Goal: Information Seeking & Learning: Learn about a topic

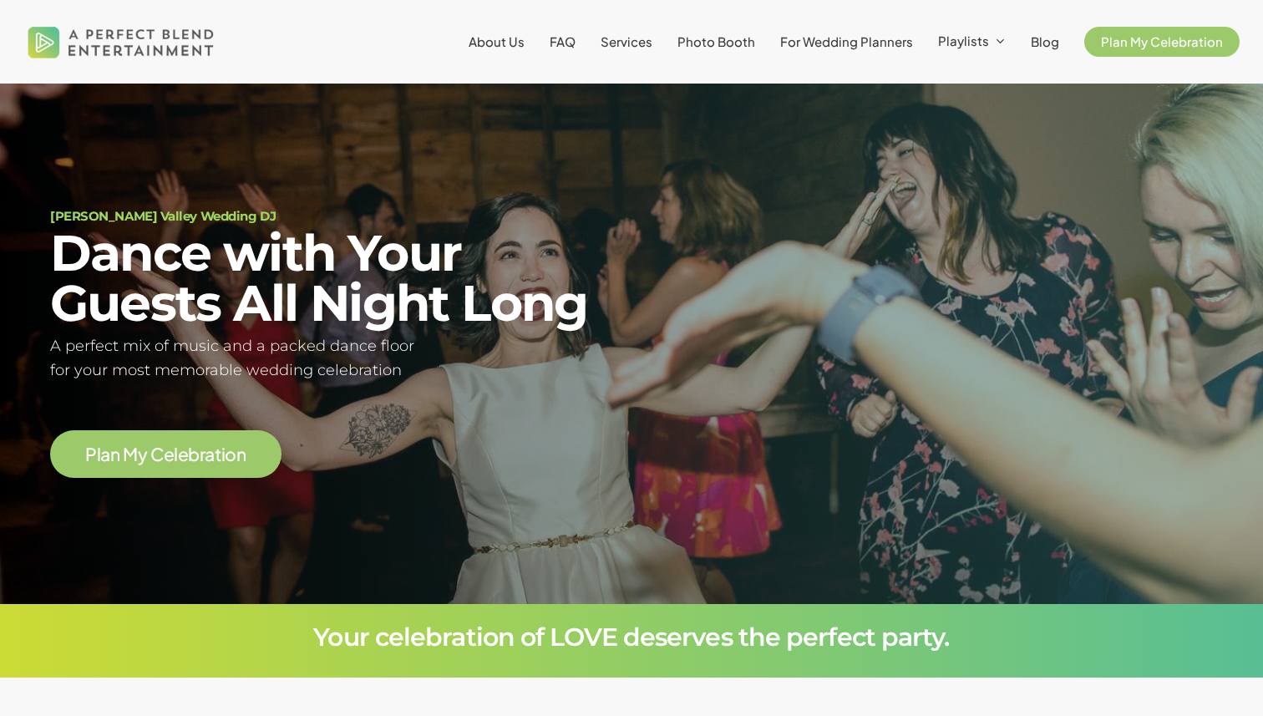
scroll to position [95, 0]
click at [636, 43] on span "Services" at bounding box center [627, 41] width 52 height 16
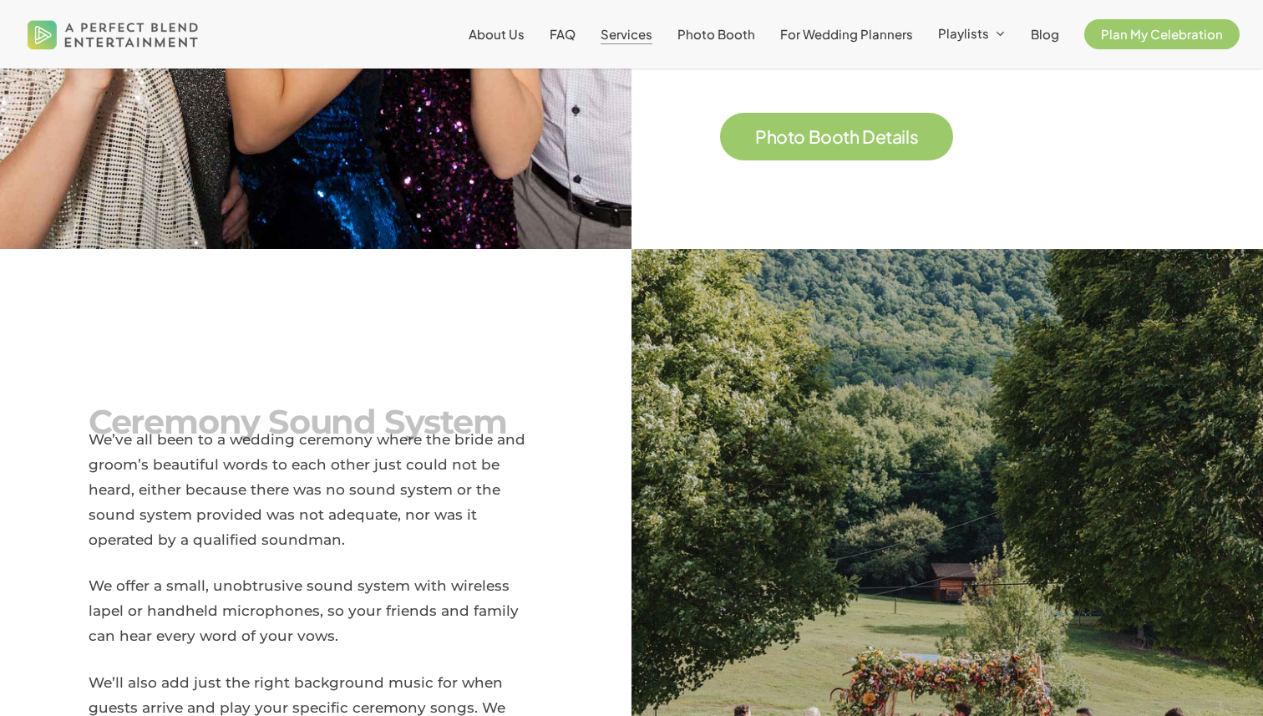
scroll to position [1737, 0]
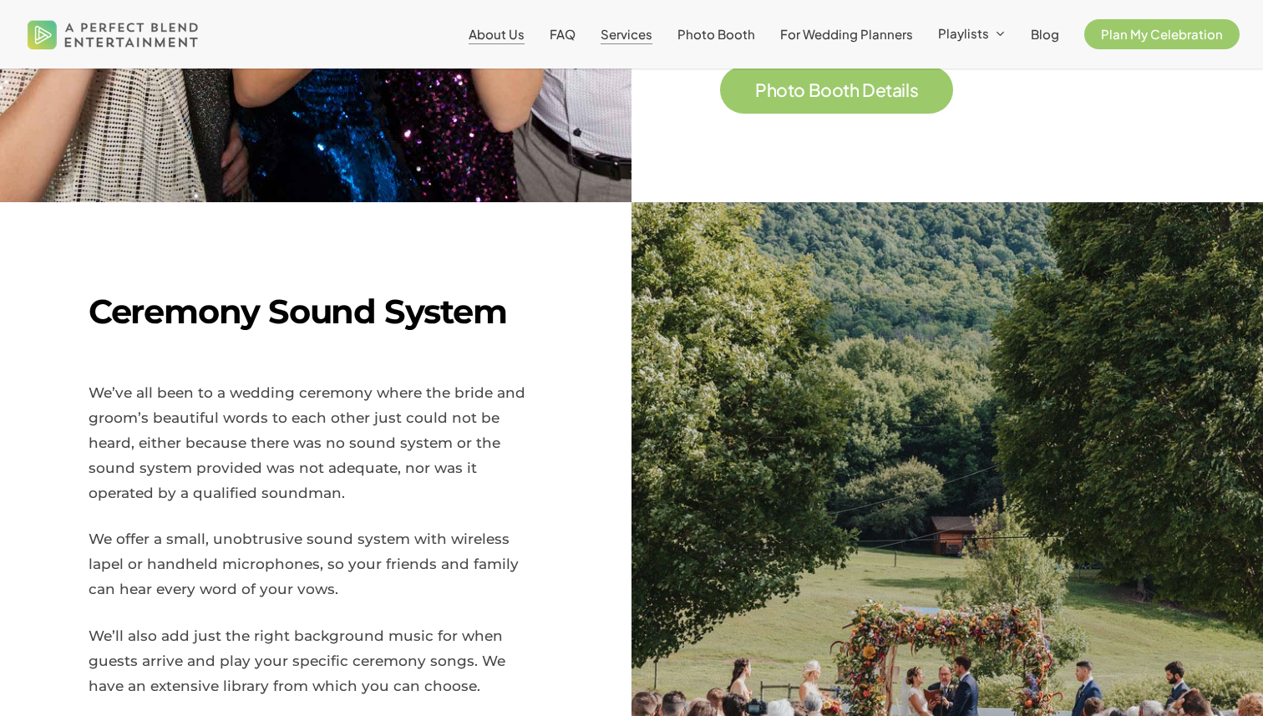
click at [501, 39] on span "About Us" at bounding box center [497, 34] width 56 height 16
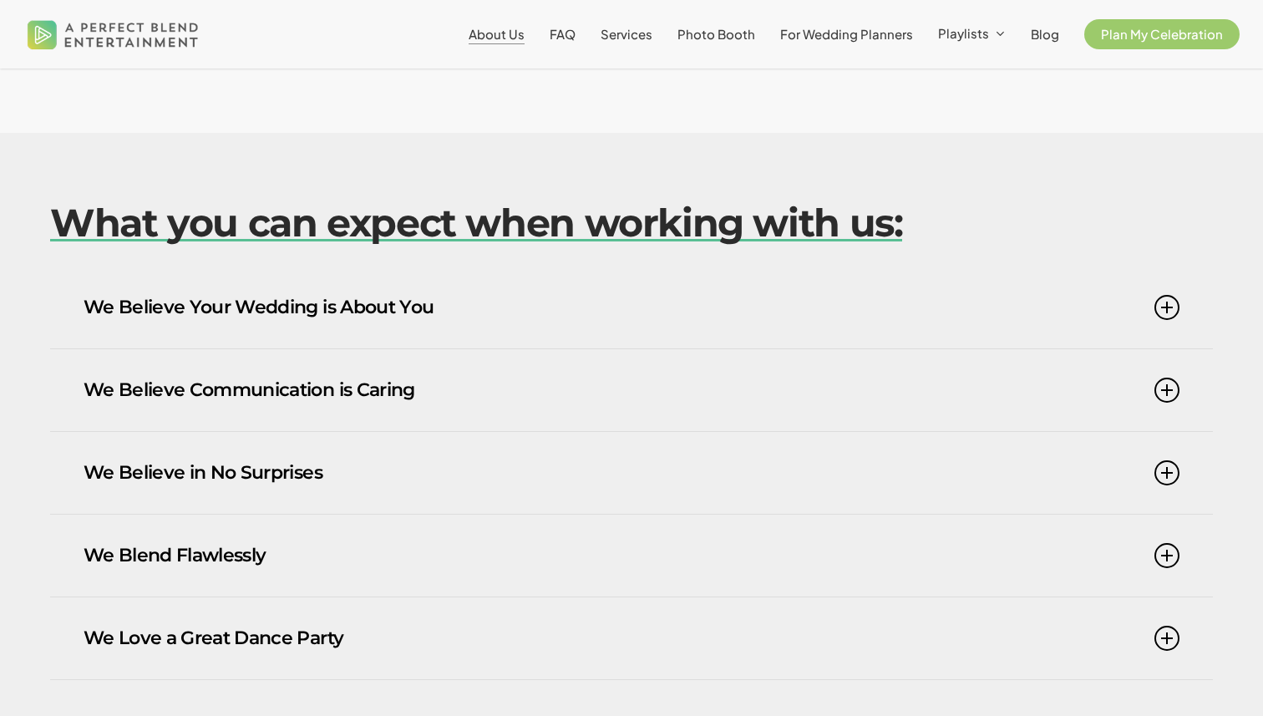
scroll to position [982, 0]
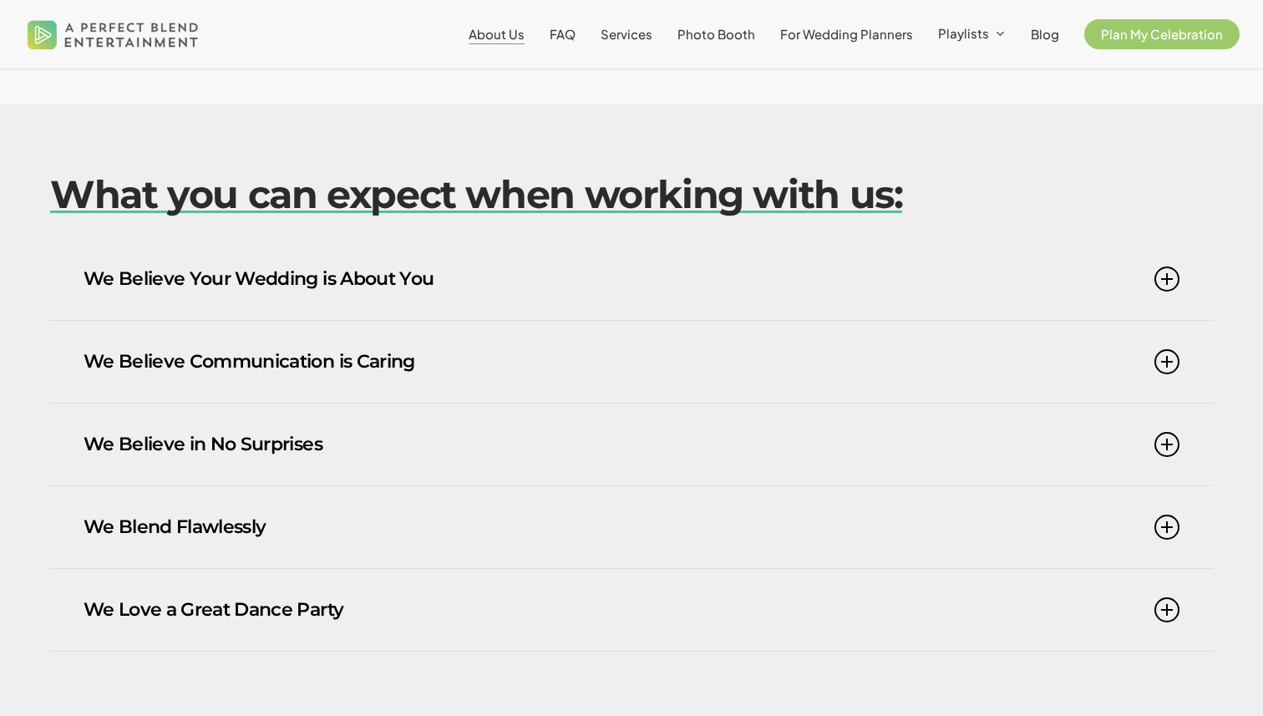
click at [408, 266] on link "We Believe Your Wedding is About You" at bounding box center [632, 279] width 1096 height 82
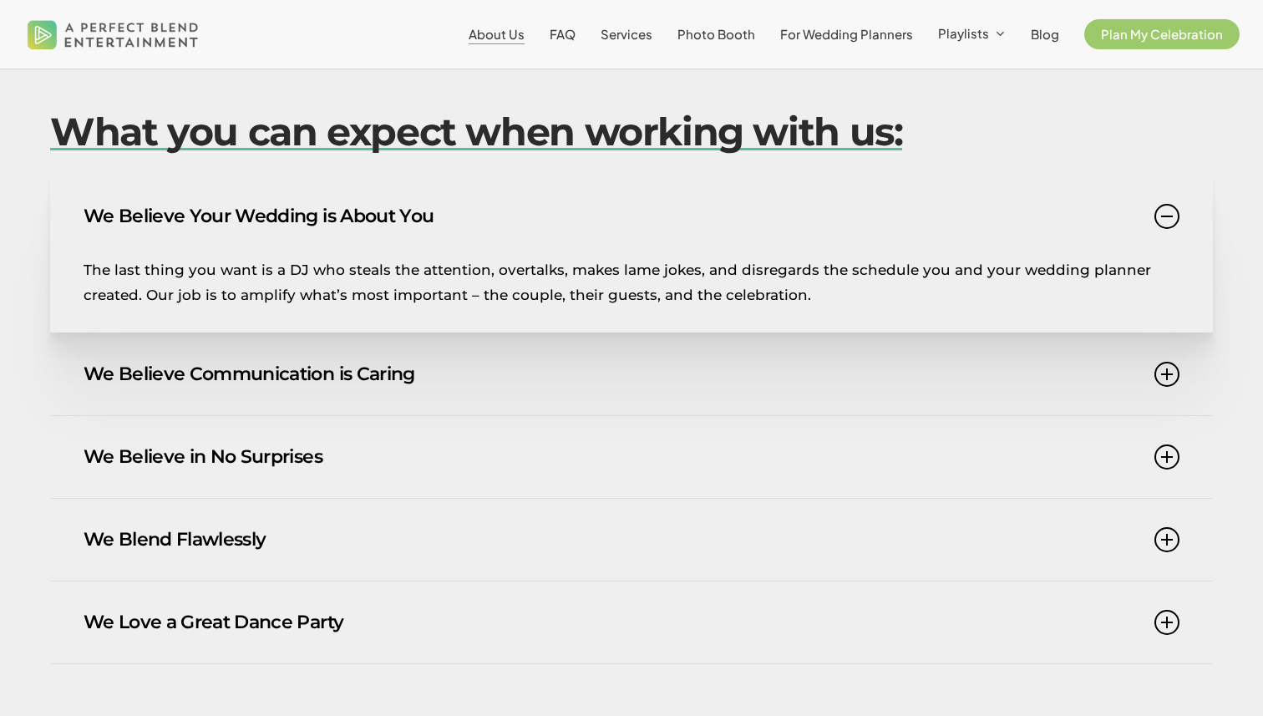
scroll to position [1049, 0]
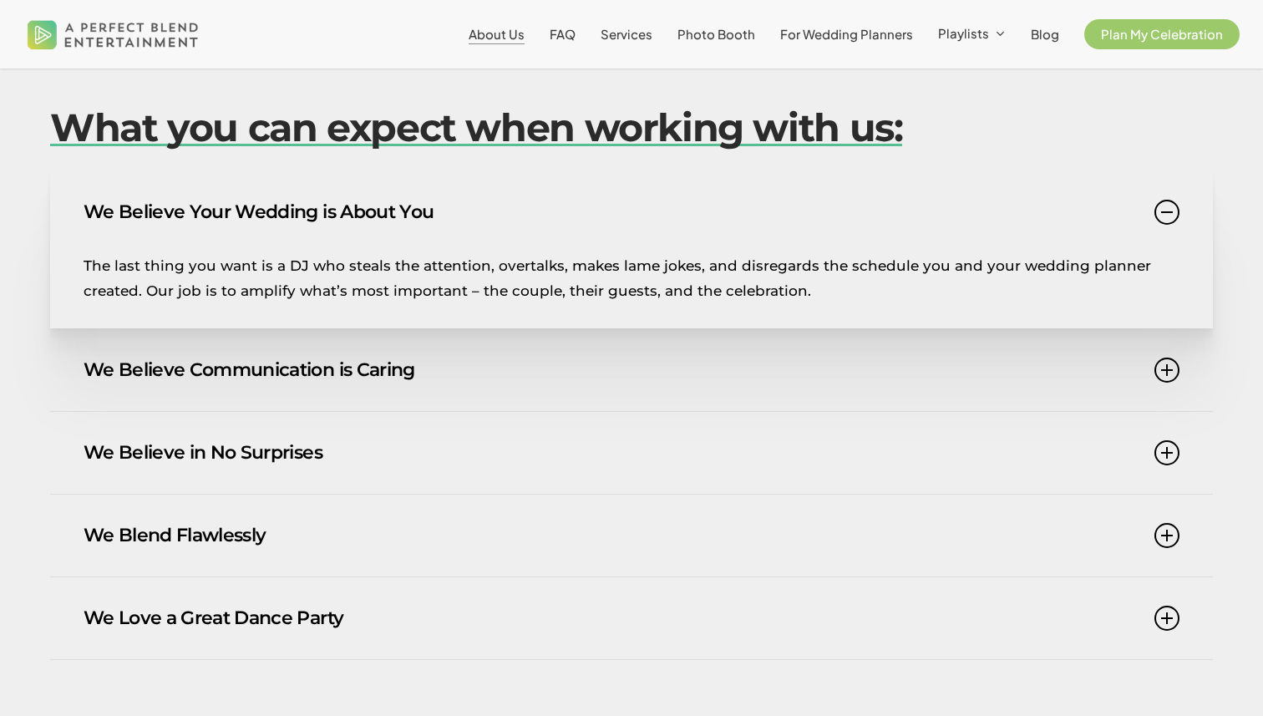
click at [434, 340] on link "We Believe Communication is Caring" at bounding box center [632, 370] width 1096 height 82
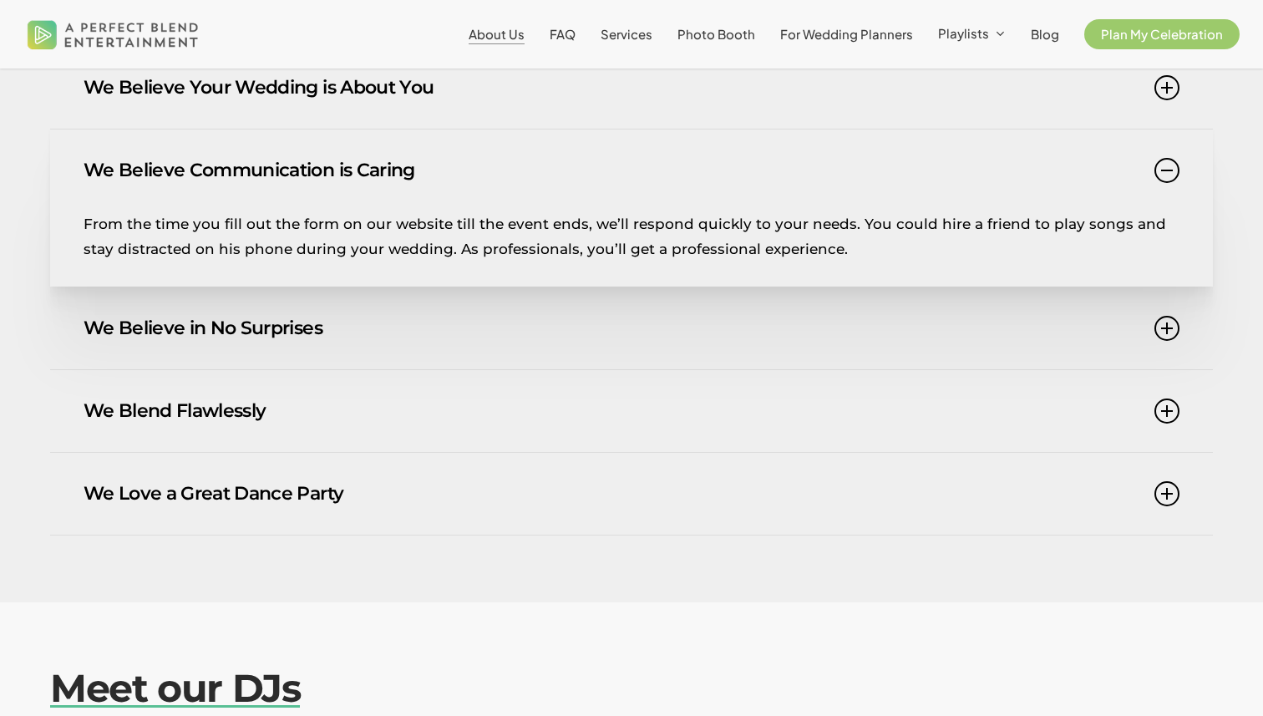
scroll to position [1192, 0]
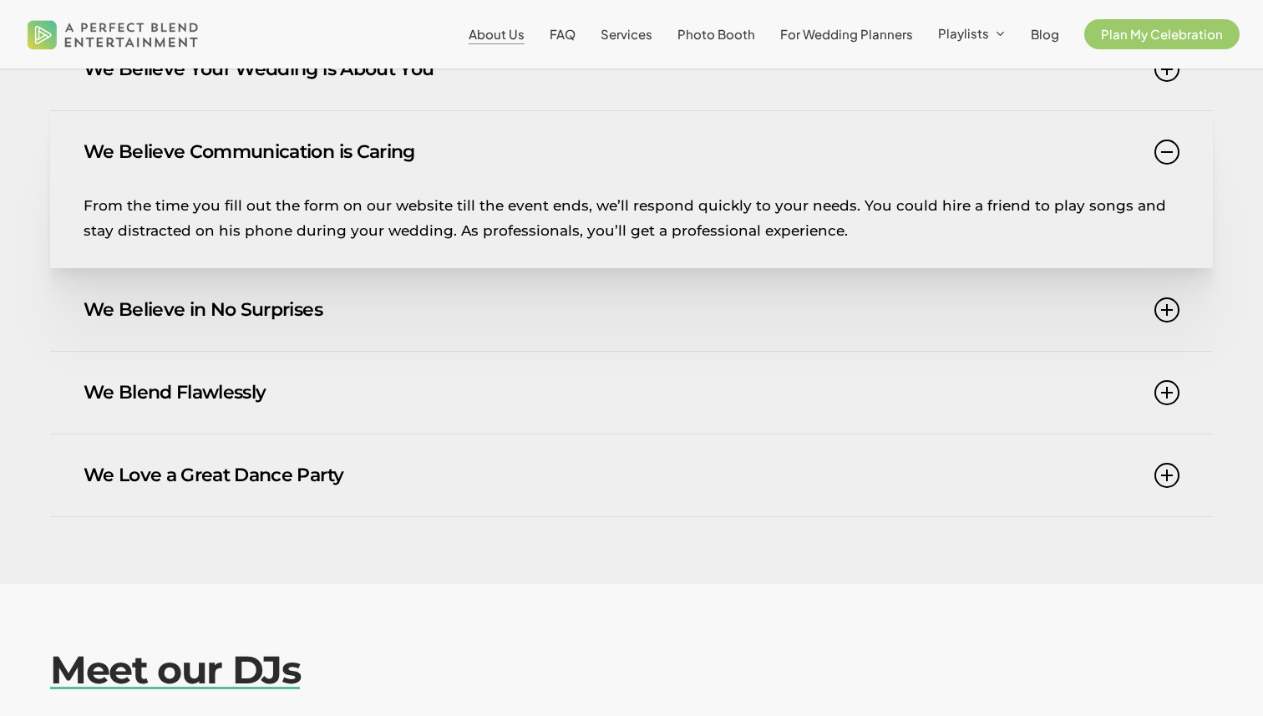
click at [335, 290] on link "We Believe in No Surprises" at bounding box center [632, 310] width 1096 height 82
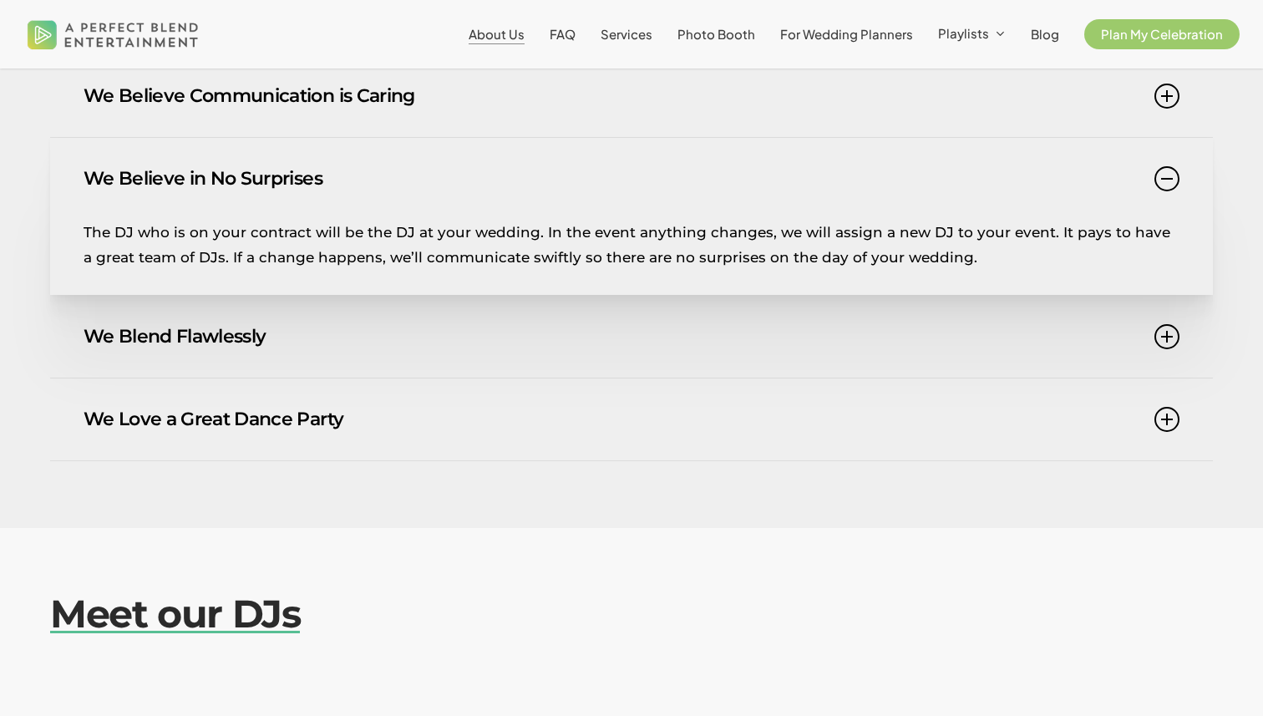
scroll to position [1273, 0]
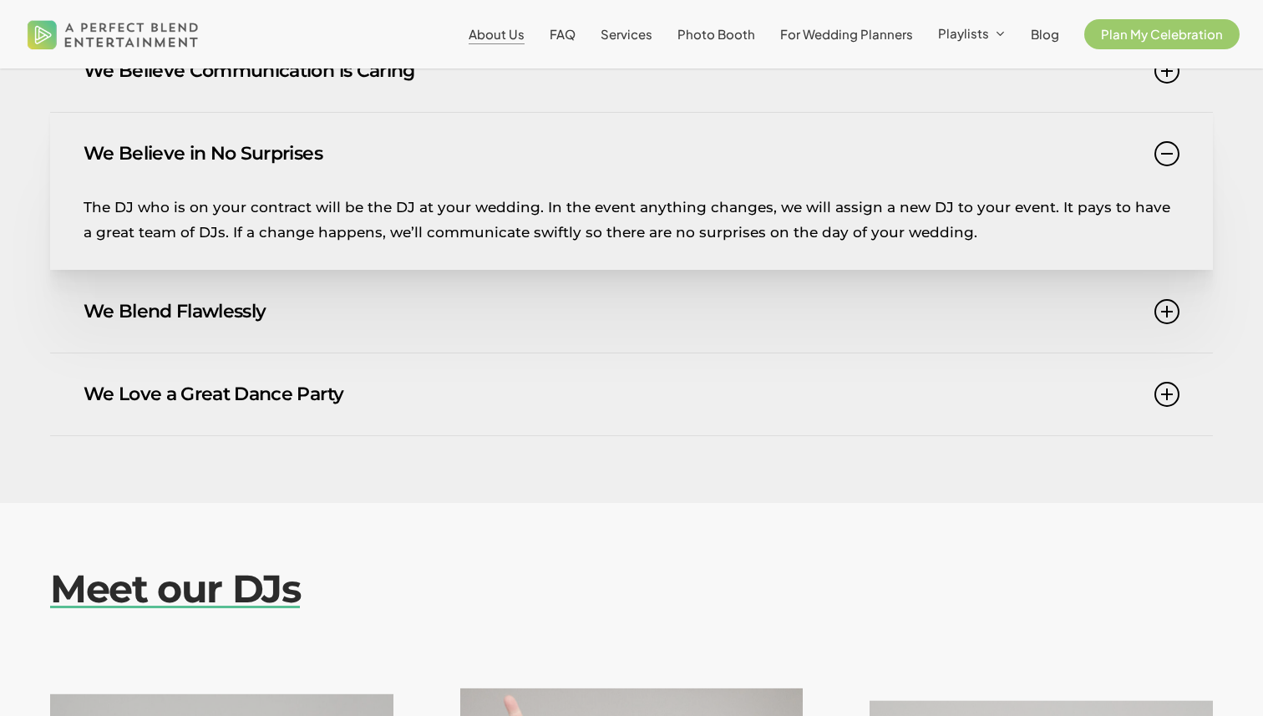
click at [307, 303] on link "We Blend Flawlessly" at bounding box center [632, 312] width 1096 height 82
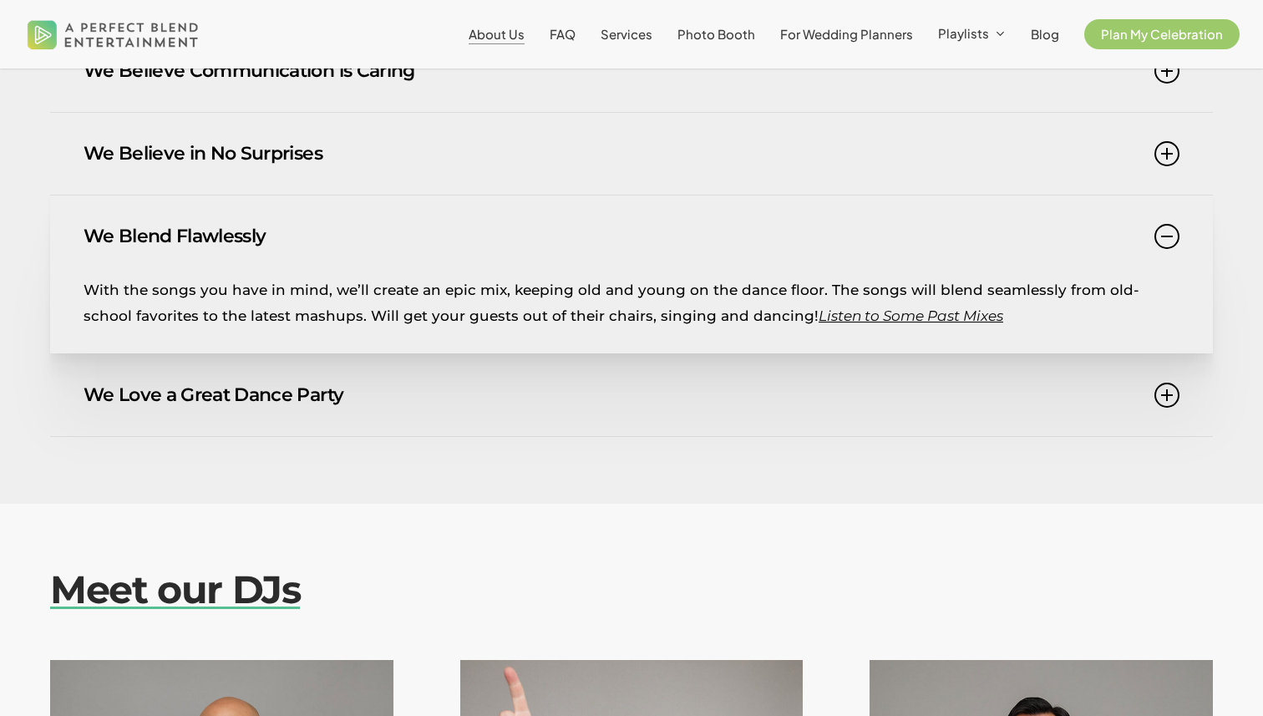
click at [819, 307] on icon "Listen to Some Past Mixes" at bounding box center [911, 315] width 185 height 17
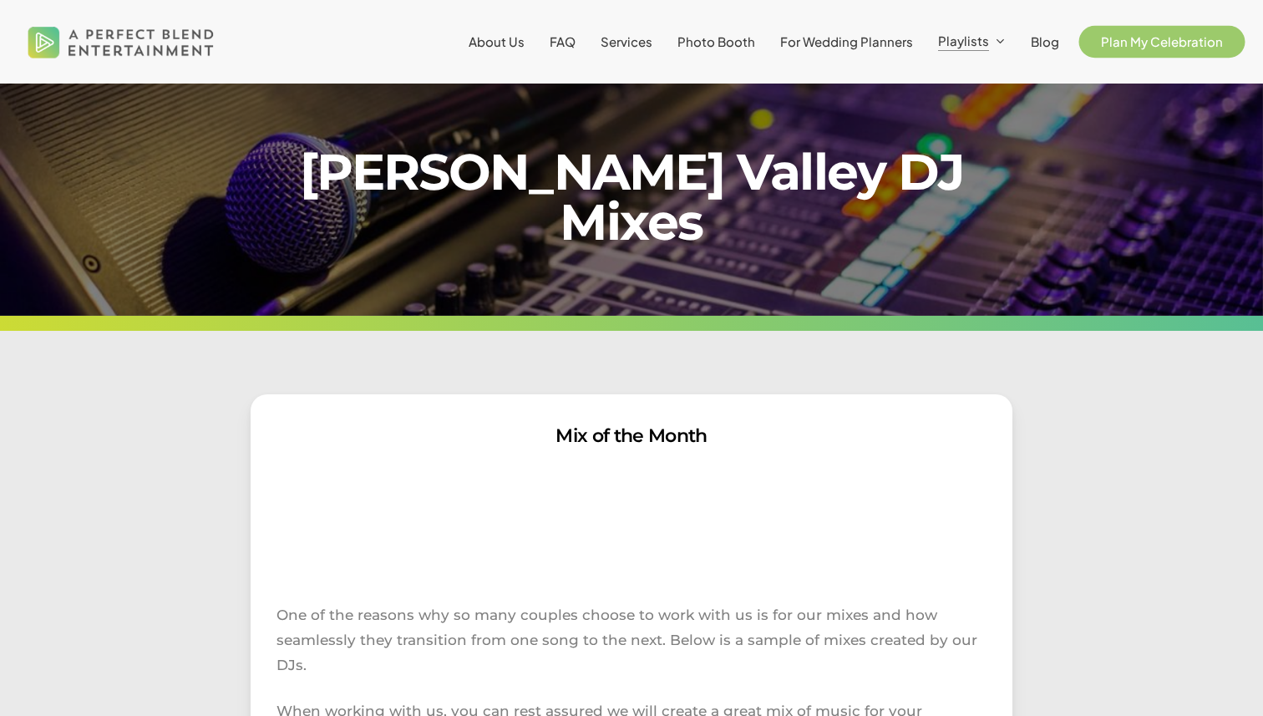
click at [1139, 43] on span "Plan My Celebration" at bounding box center [1162, 41] width 122 height 16
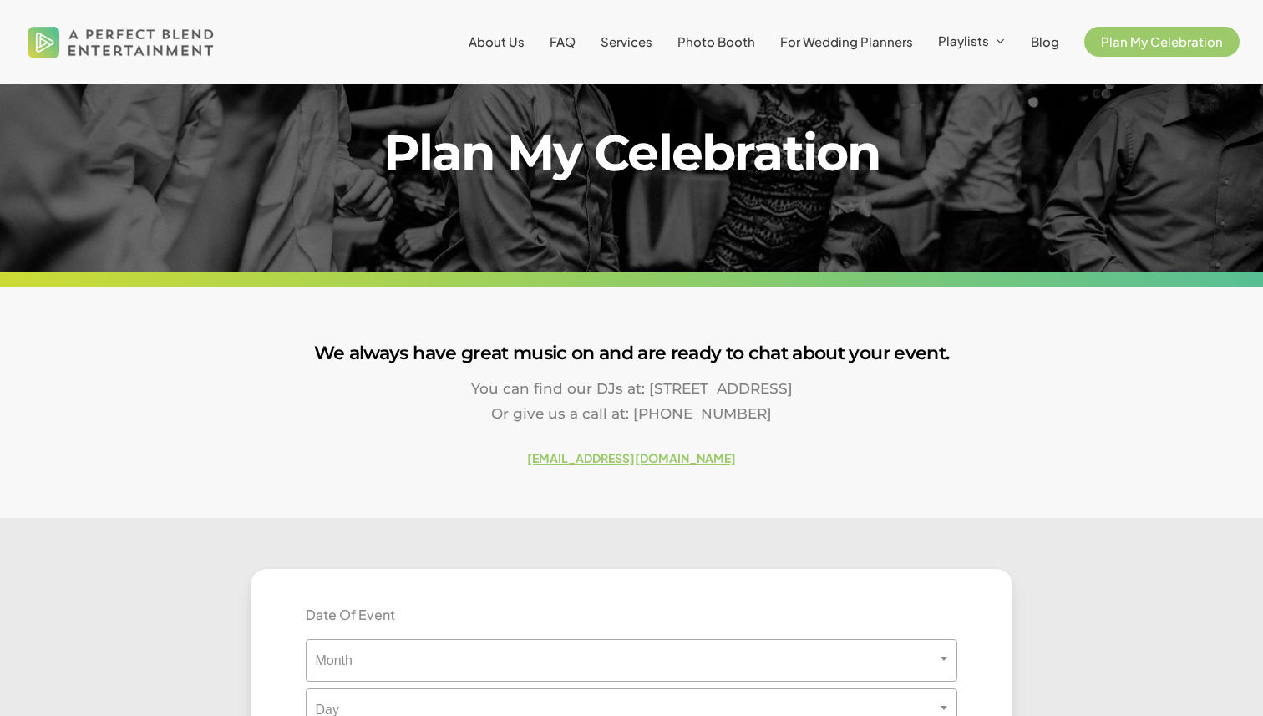
scroll to position [66, 0]
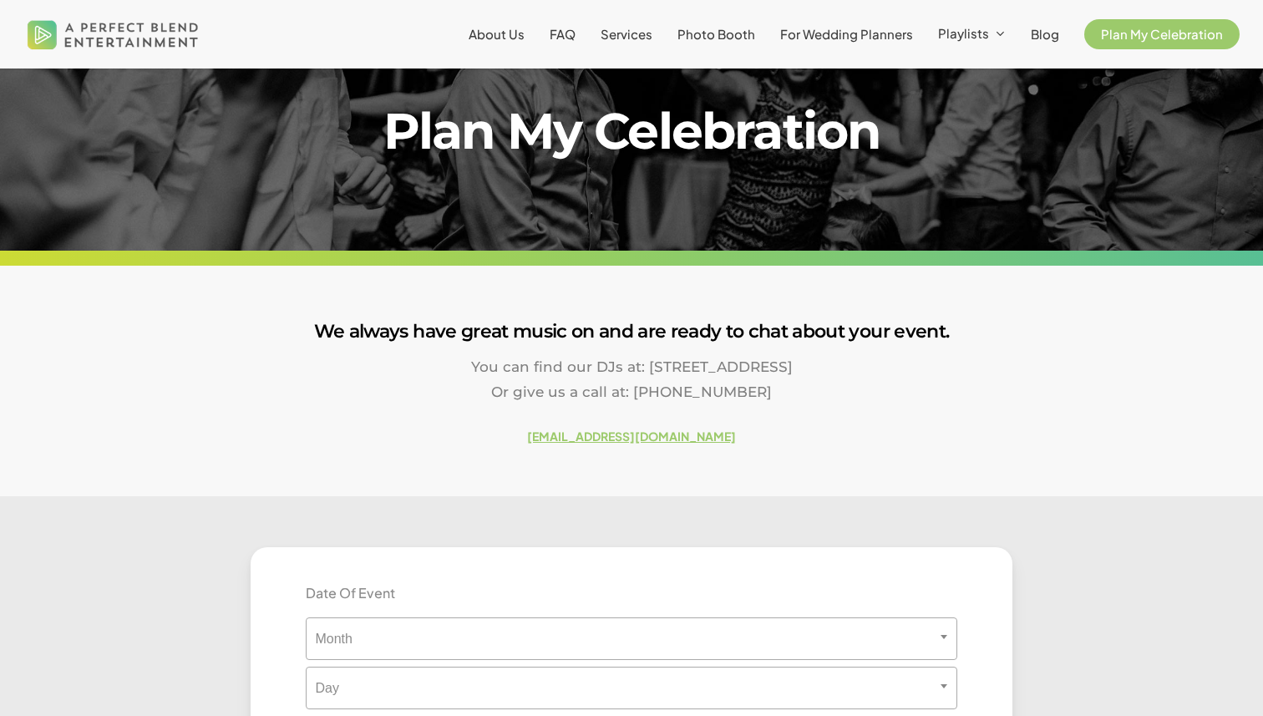
drag, startPoint x: 581, startPoint y: 431, endPoint x: 371, endPoint y: 89, distance: 400.9
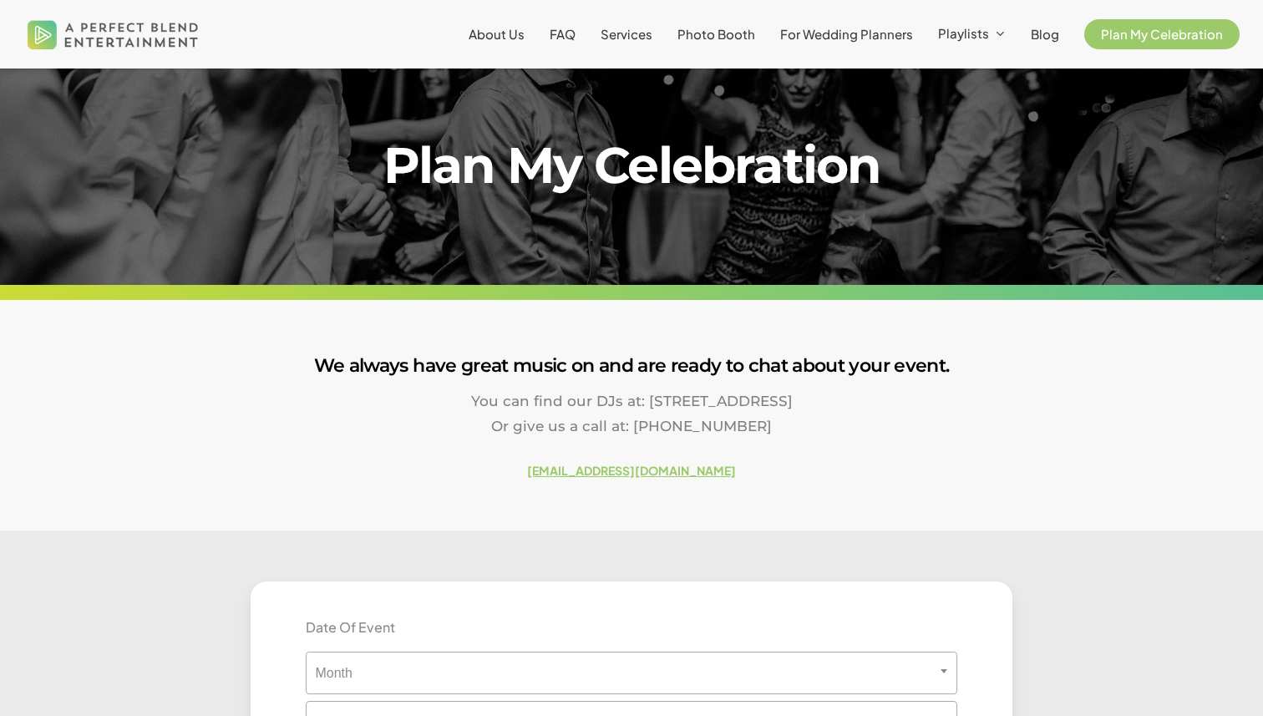
scroll to position [23, 0]
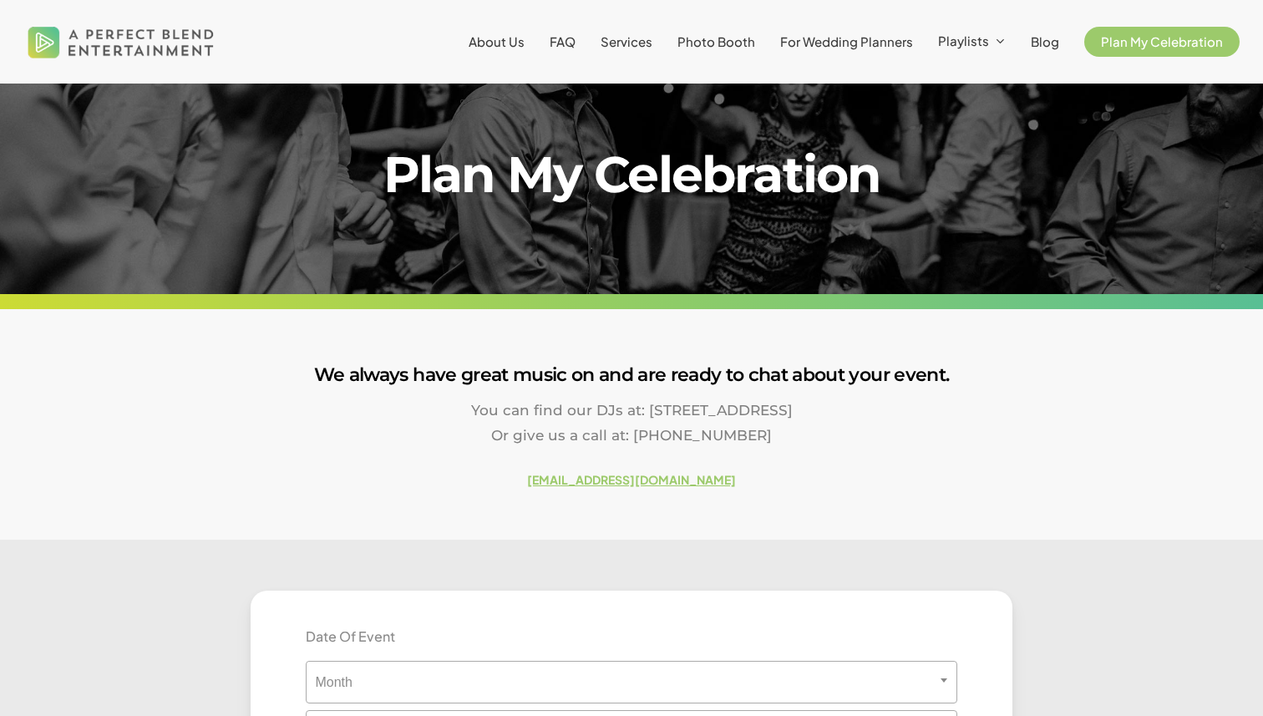
click at [498, 450] on p "You can find our DJs at: [STREET_ADDRESS] Or give us a call at: [PHONE_NUMBER]" at bounding box center [631, 434] width 1263 height 72
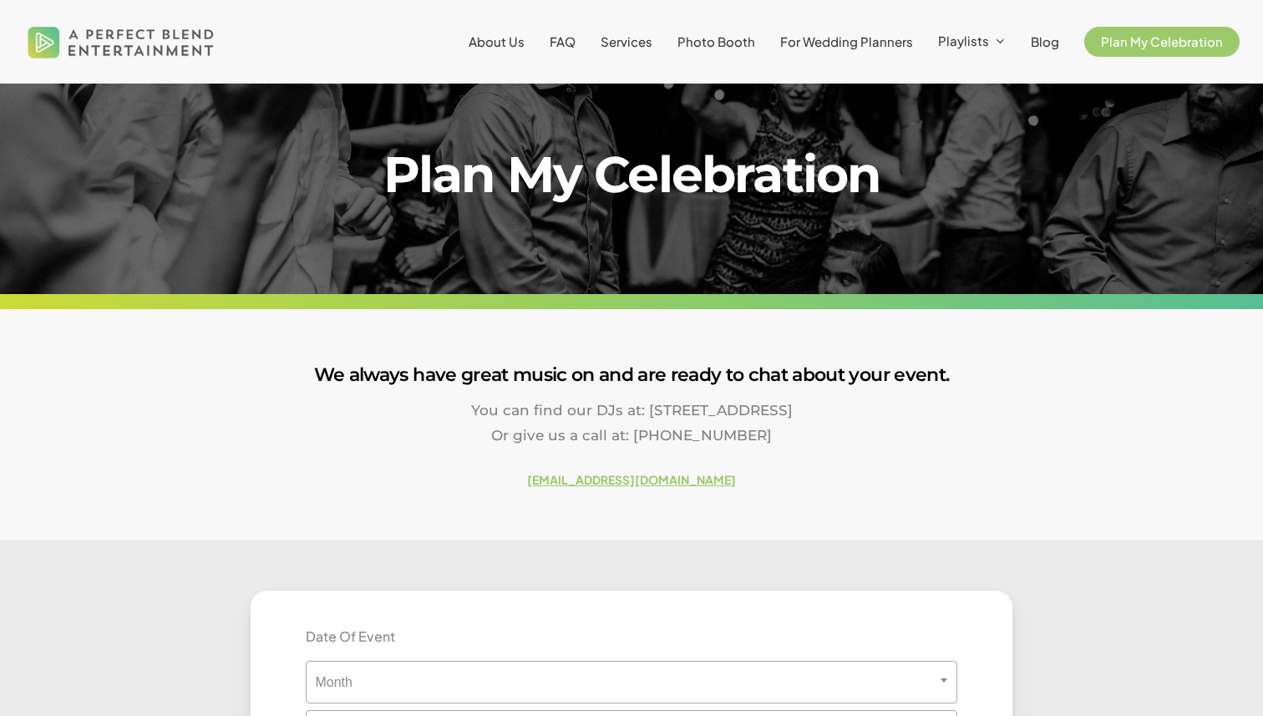
scroll to position [0, 0]
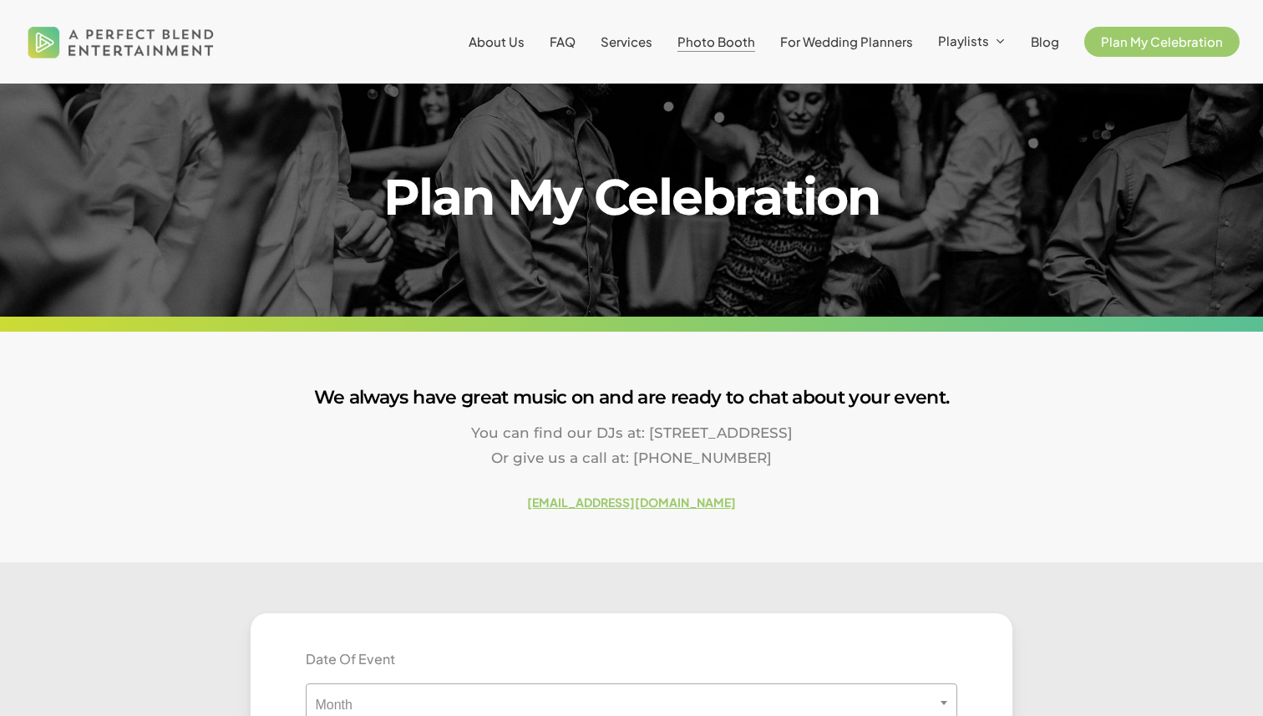
click at [731, 40] on span "Photo Booth" at bounding box center [716, 41] width 78 height 16
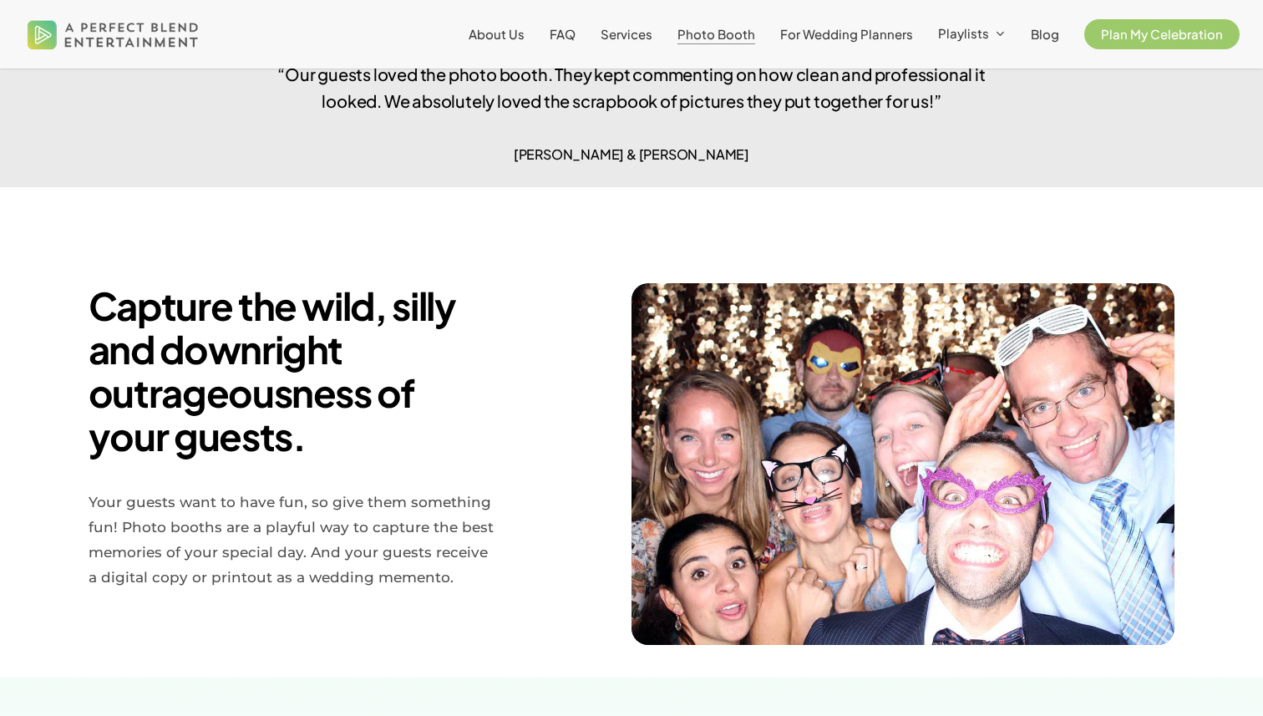
scroll to position [28, 0]
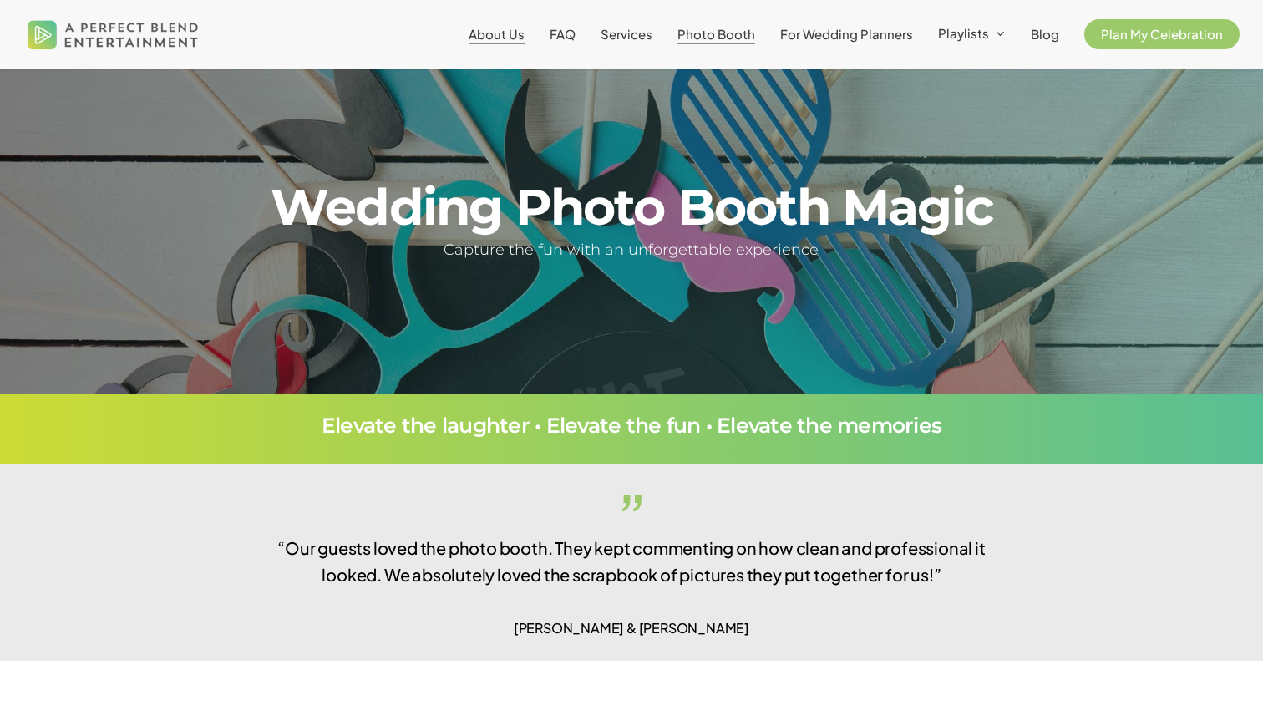
click at [502, 33] on span "About Us" at bounding box center [497, 34] width 56 height 16
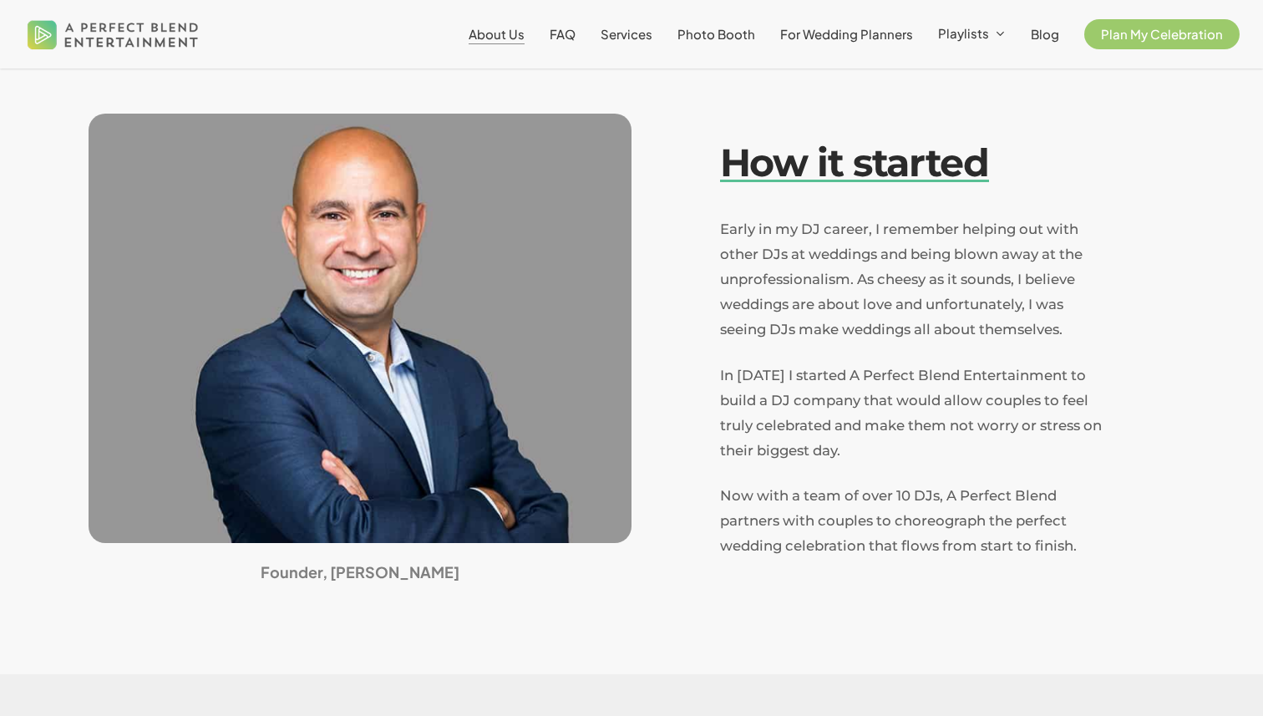
scroll to position [414, 0]
